Goal: Book appointment/travel/reservation

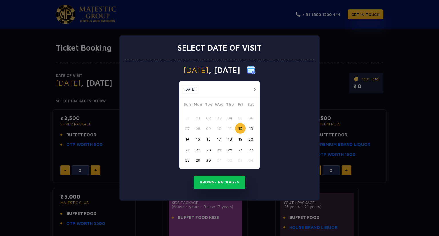
click at [198, 139] on button "15" at bounding box center [198, 139] width 11 height 11
click at [208, 140] on button "16" at bounding box center [208, 139] width 11 height 11
click at [199, 140] on button "15" at bounding box center [198, 139] width 11 height 11
click at [214, 183] on button "Browse Packages" at bounding box center [219, 182] width 51 height 13
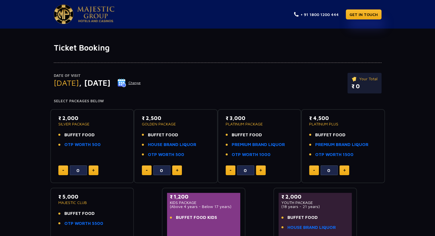
click at [204, 95] on div "Date of Visit Monday , 15 Sep 2025 Change Your Total ₹ 0" at bounding box center [218, 86] width 328 height 26
click at [141, 82] on button "Change" at bounding box center [129, 82] width 24 height 9
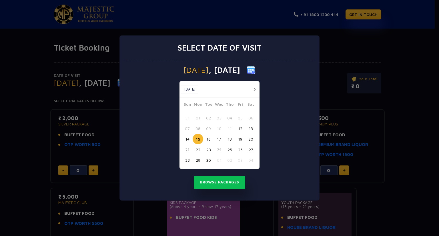
click at [250, 128] on button "13" at bounding box center [251, 128] width 11 height 11
click at [214, 183] on button "Browse Packages" at bounding box center [219, 182] width 51 height 13
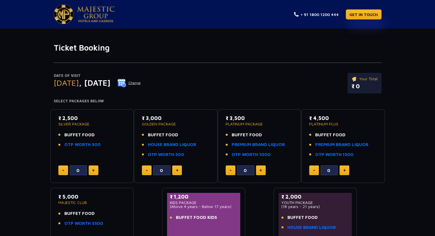
click at [141, 82] on button "Change" at bounding box center [129, 82] width 24 height 9
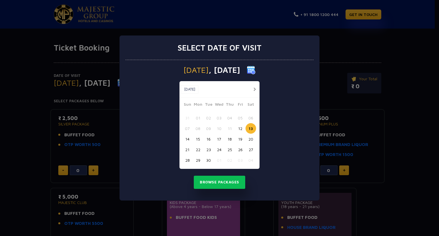
click at [189, 139] on button "14" at bounding box center [187, 139] width 11 height 11
click at [219, 184] on button "Browse Packages" at bounding box center [219, 182] width 51 height 13
